Goal: Information Seeking & Learning: Understand process/instructions

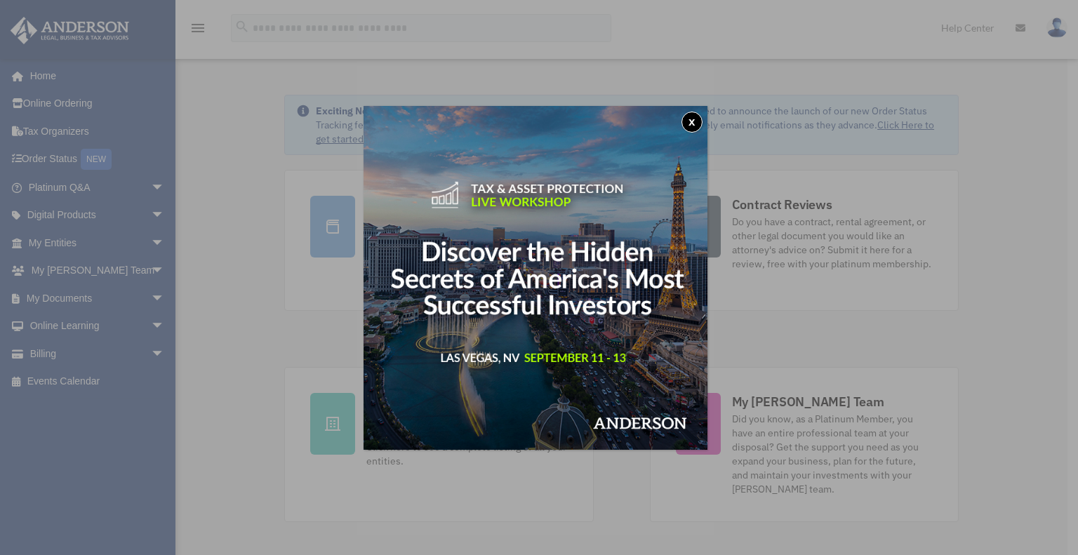
click at [691, 121] on button "x" at bounding box center [692, 122] width 21 height 21
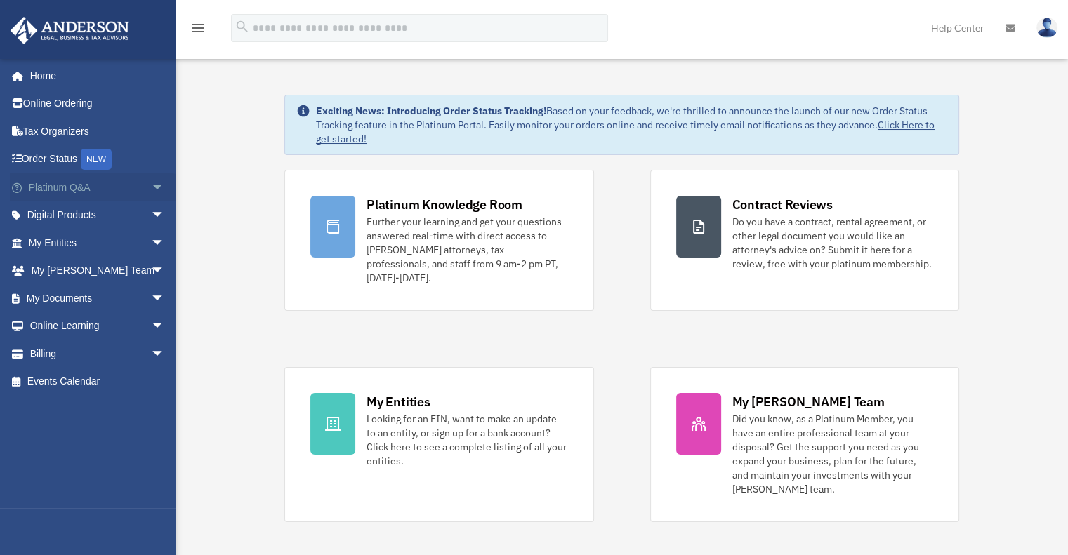
click at [151, 193] on span "arrow_drop_down" at bounding box center [165, 187] width 28 height 29
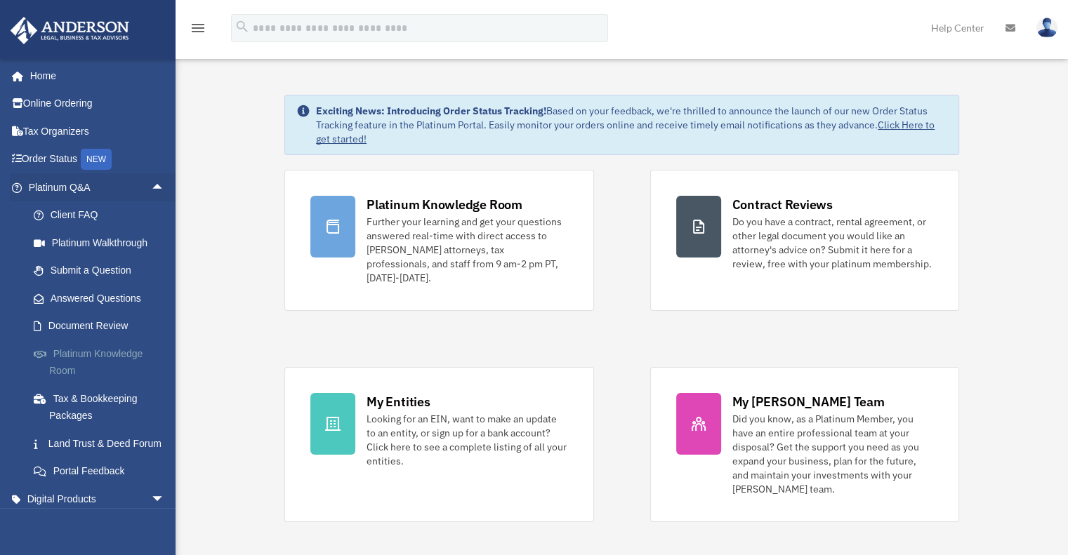
click at [95, 359] on link "Platinum Knowledge Room" at bounding box center [103, 362] width 166 height 45
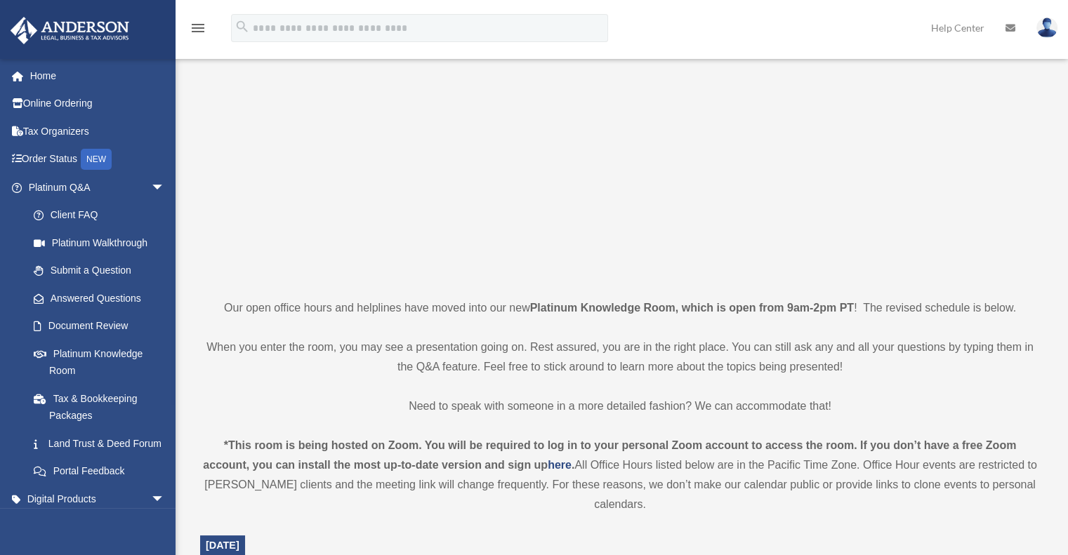
scroll to position [140, 0]
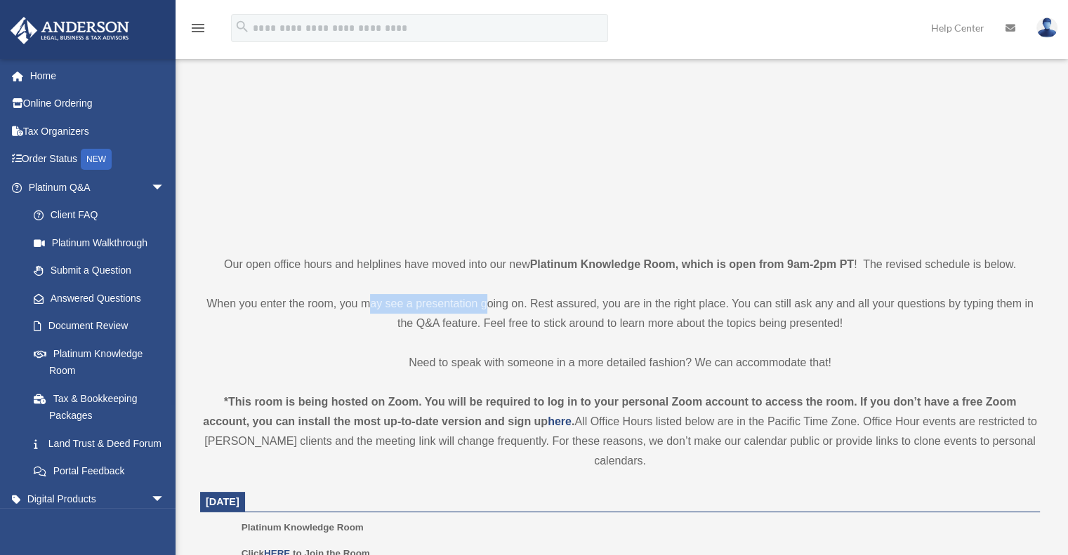
drag, startPoint x: 369, startPoint y: 305, endPoint x: 489, endPoint y: 312, distance: 120.2
click at [489, 312] on p "When you enter the room, you may see a presentation going on. Rest assured, you…" at bounding box center [620, 313] width 840 height 39
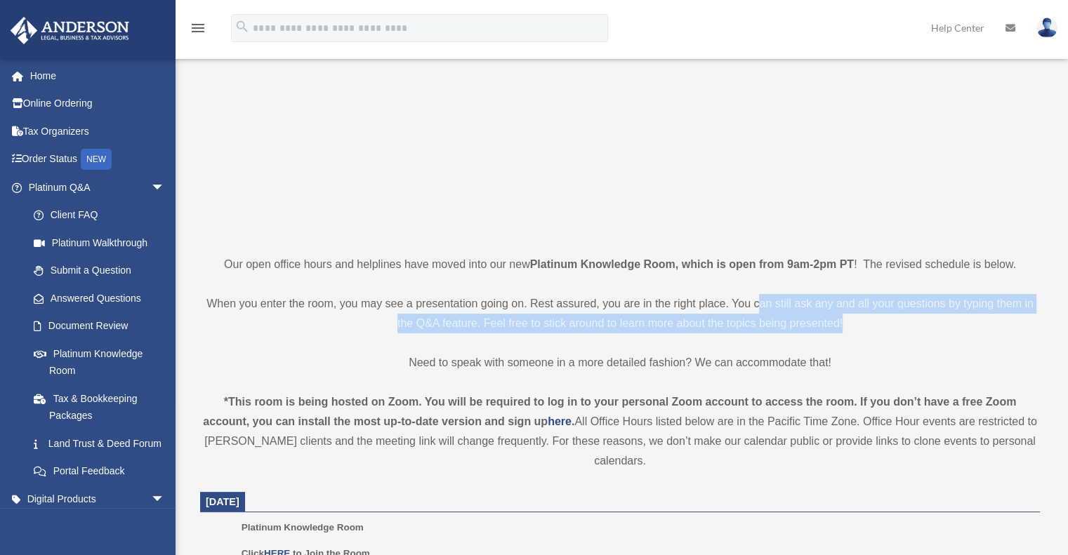
drag, startPoint x: 782, startPoint y: 311, endPoint x: 854, endPoint y: 316, distance: 72.5
click at [854, 316] on p "When you enter the room, you may see a presentation going on. Rest assured, you…" at bounding box center [620, 313] width 840 height 39
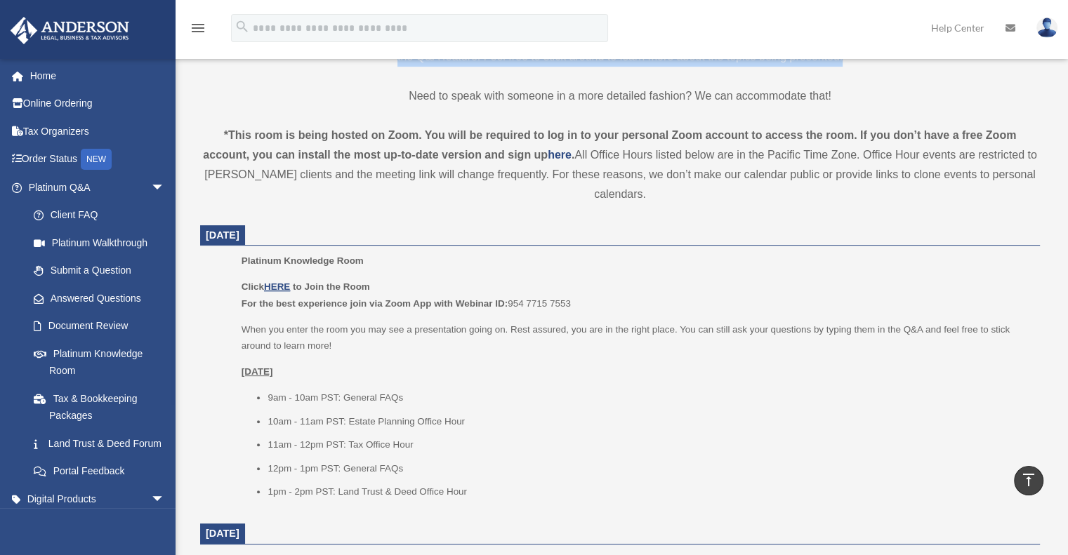
scroll to position [421, 0]
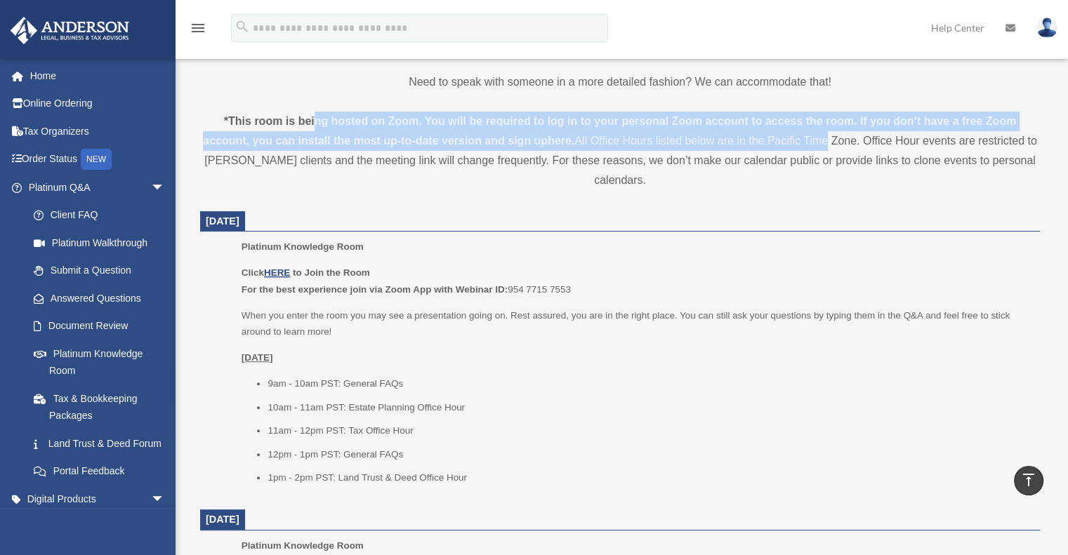
drag, startPoint x: 316, startPoint y: 120, endPoint x: 824, endPoint y: 131, distance: 508.4
click at [824, 131] on div "*This room is being hosted on Zoom. You will be required to log in to your pers…" at bounding box center [620, 151] width 840 height 79
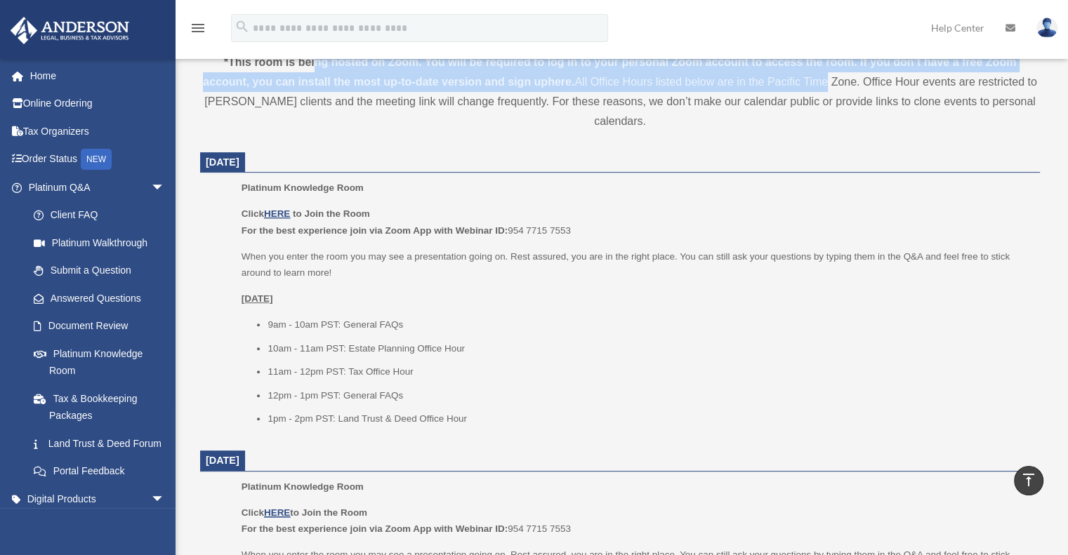
scroll to position [491, 0]
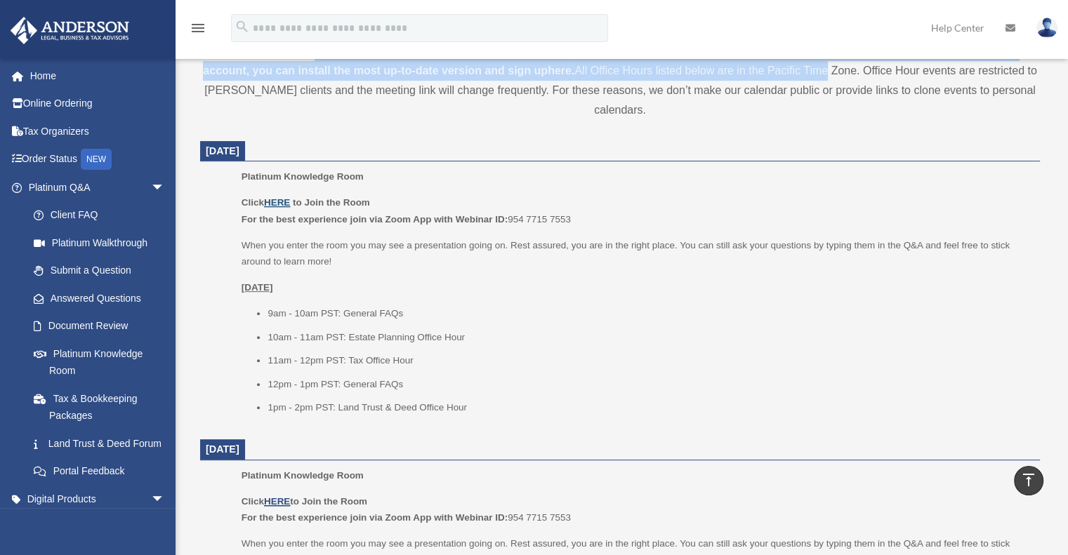
click at [282, 200] on u "HERE" at bounding box center [277, 202] width 26 height 11
